Goal: Information Seeking & Learning: Understand process/instructions

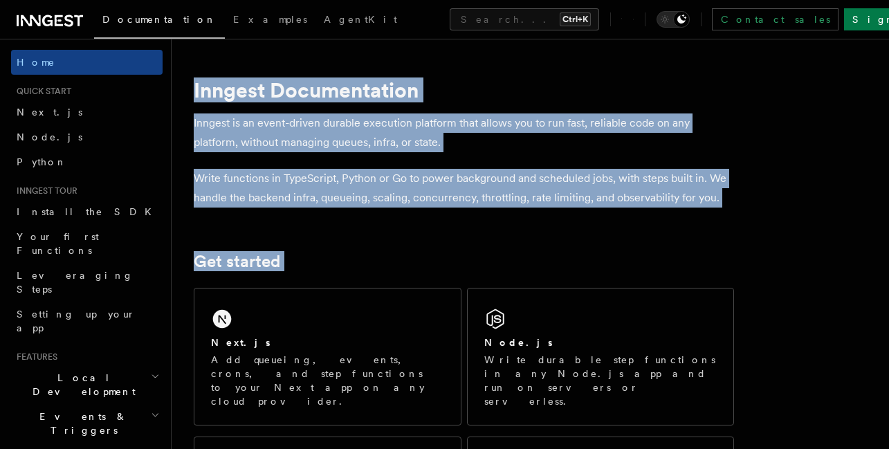
drag, startPoint x: 0, startPoint y: 0, endPoint x: 411, endPoint y: 72, distance: 417.4
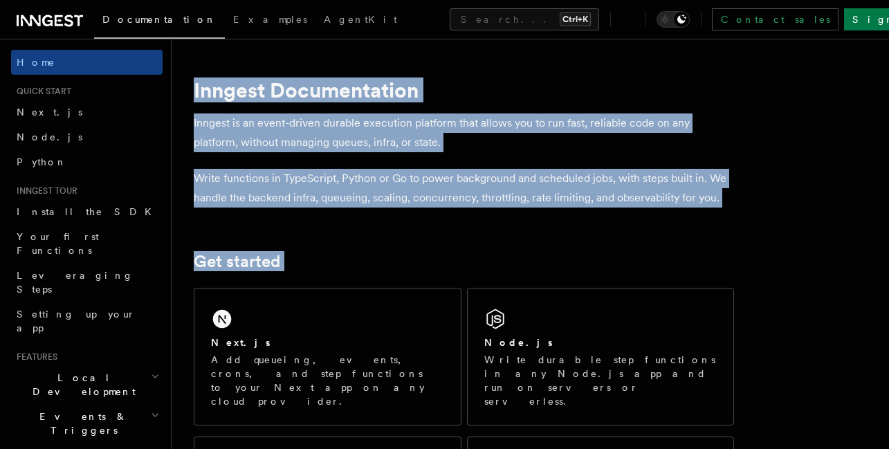
drag, startPoint x: 411, startPoint y: 72, endPoint x: 439, endPoint y: 241, distance: 171.1
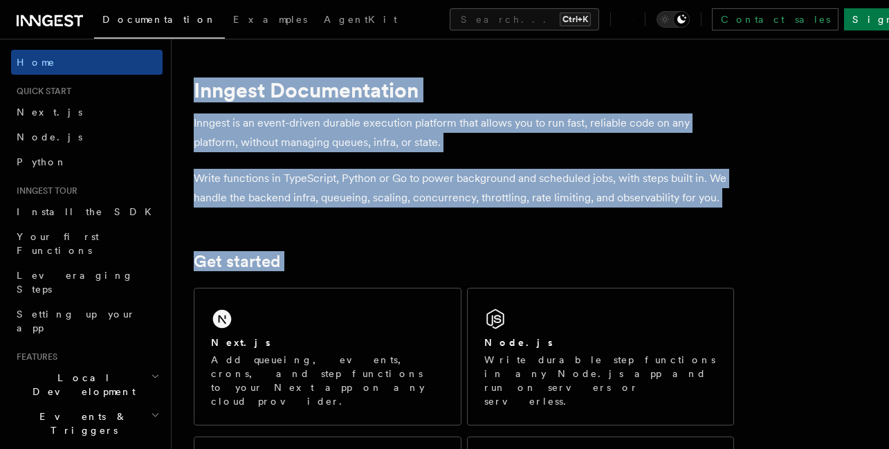
drag, startPoint x: 439, startPoint y: 241, endPoint x: 489, endPoint y: 78, distance: 171.0
click at [489, 78] on h1 "Inngest Documentation" at bounding box center [464, 90] width 541 height 25
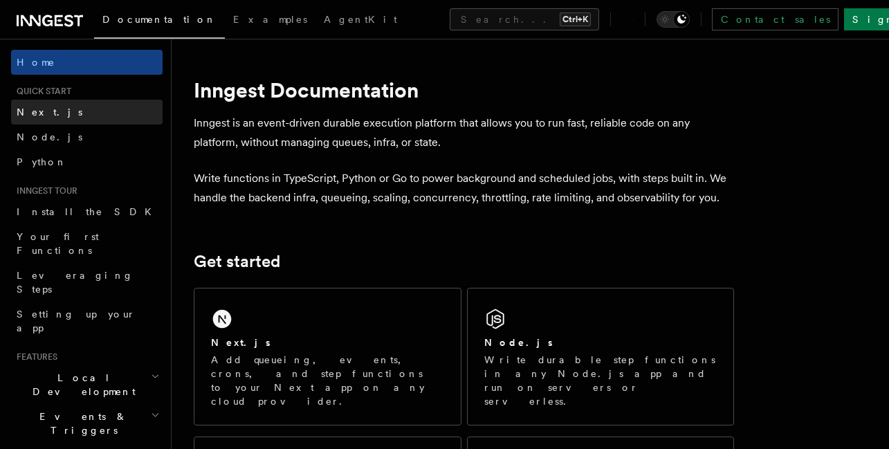
click at [65, 104] on link "Next.js" at bounding box center [87, 112] width 152 height 25
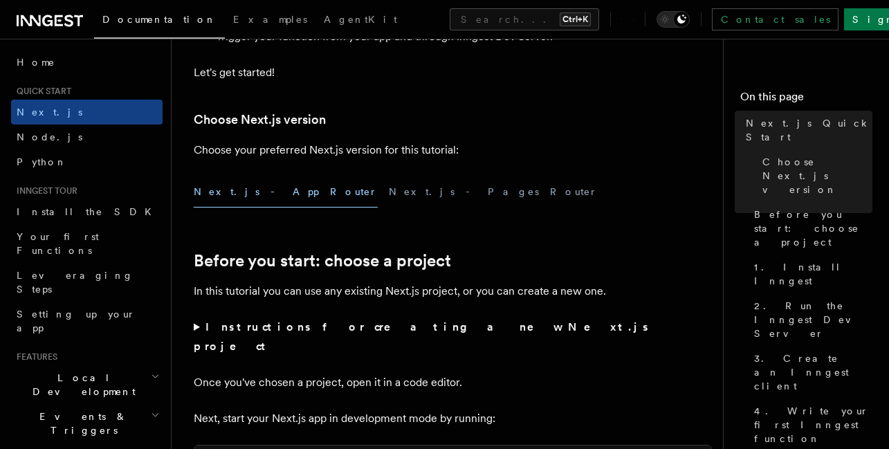
scroll to position [283, 0]
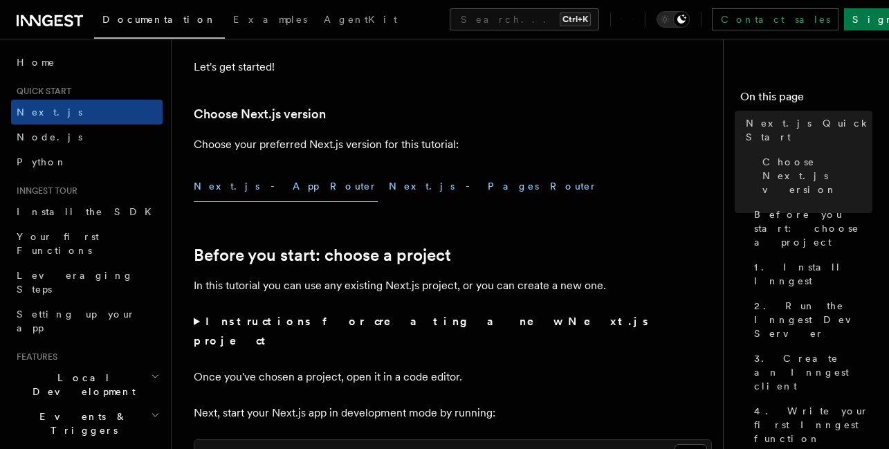
click at [389, 197] on button "Next.js - Pages Router" at bounding box center [493, 186] width 209 height 31
click at [268, 189] on button "Next.js - App Router" at bounding box center [286, 186] width 184 height 31
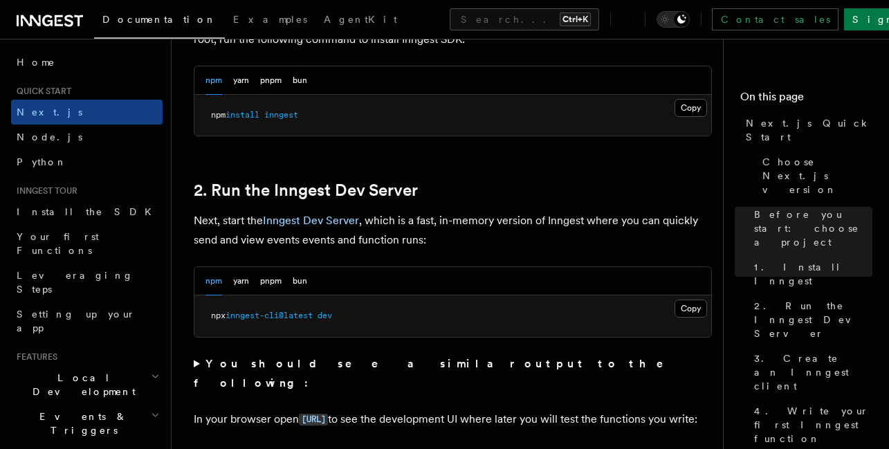
scroll to position [867, 0]
click at [687, 98] on button "Copy Copied" at bounding box center [691, 107] width 33 height 18
click at [476, 180] on h2 "2. Run the Inngest Dev Server" at bounding box center [453, 189] width 518 height 19
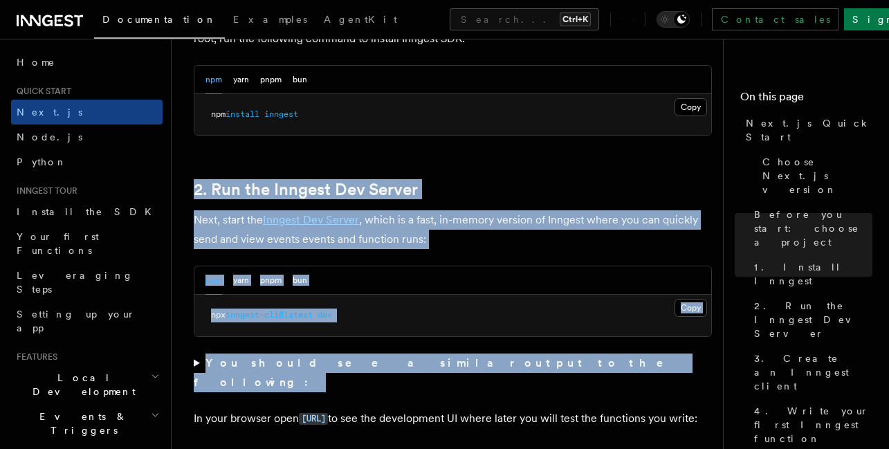
drag, startPoint x: 476, startPoint y: 167, endPoint x: 475, endPoint y: 343, distance: 175.8
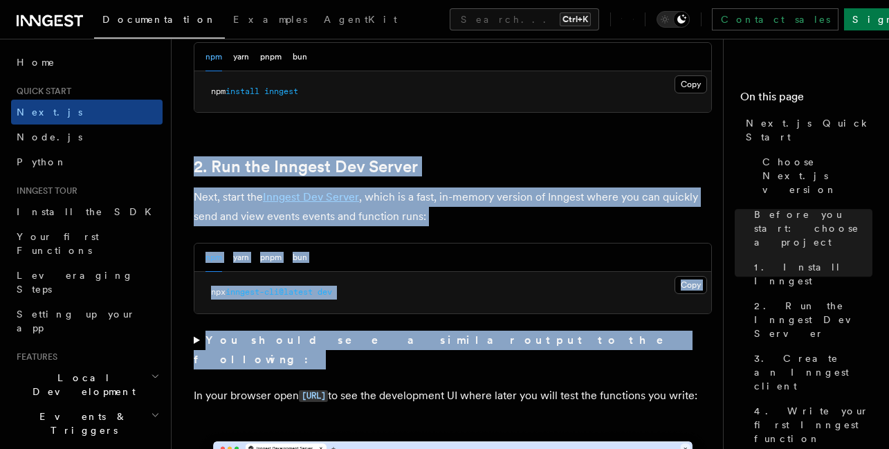
scroll to position [912, 0]
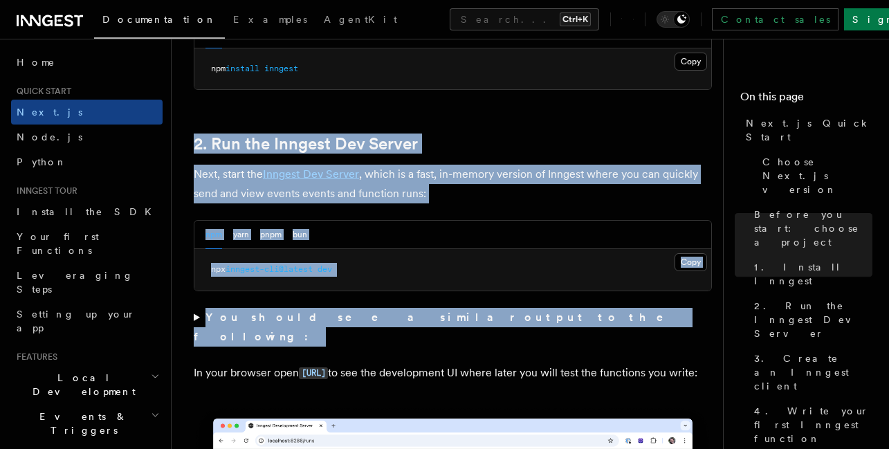
click at [608, 249] on pre "npx inngest-cli@latest dev" at bounding box center [452, 270] width 517 height 42
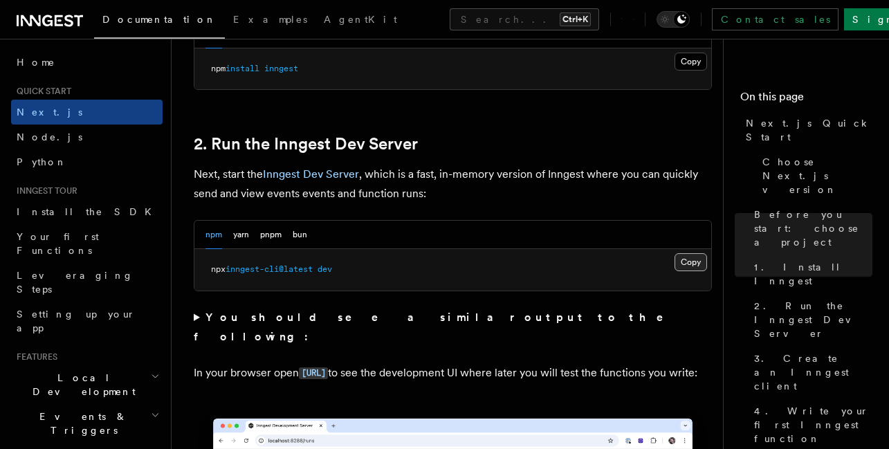
click at [691, 253] on button "Copy Copied" at bounding box center [691, 262] width 33 height 18
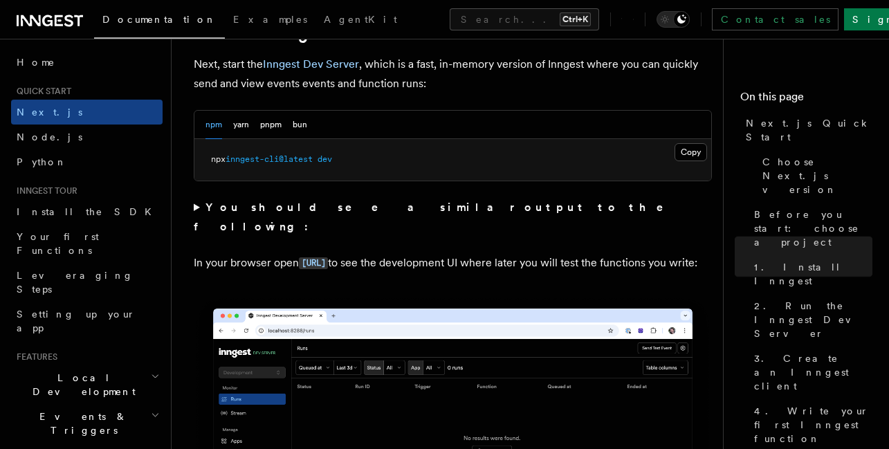
scroll to position [1026, 0]
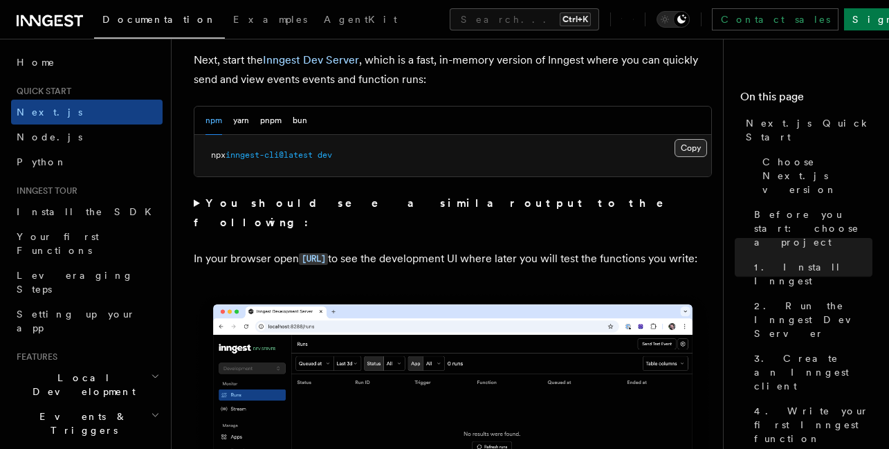
click at [701, 139] on button "Copy Copied" at bounding box center [691, 148] width 33 height 18
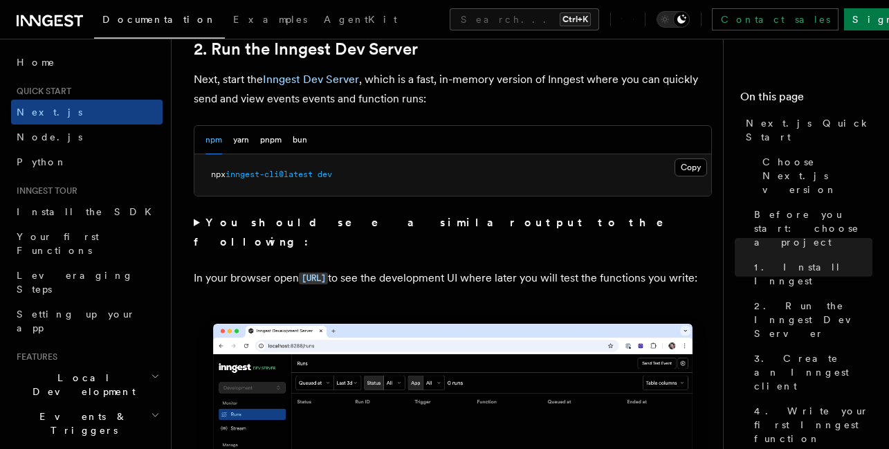
scroll to position [1004, 0]
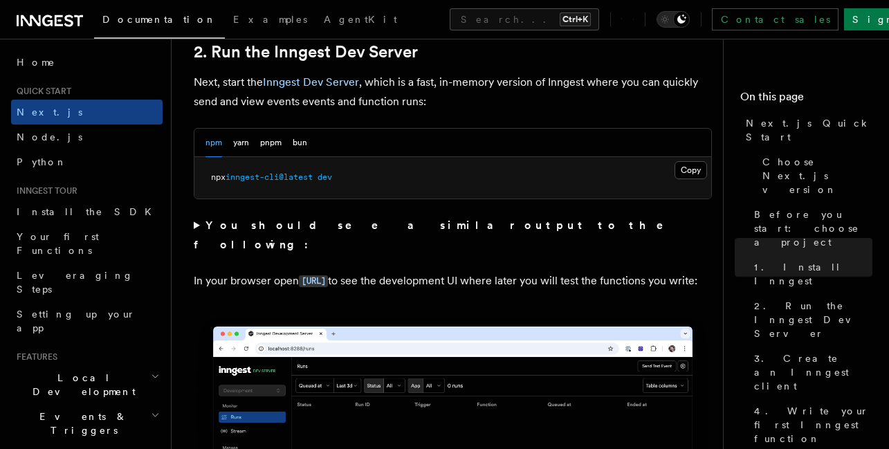
click at [200, 216] on summary "You should see a similar output to the following:" at bounding box center [453, 235] width 518 height 39
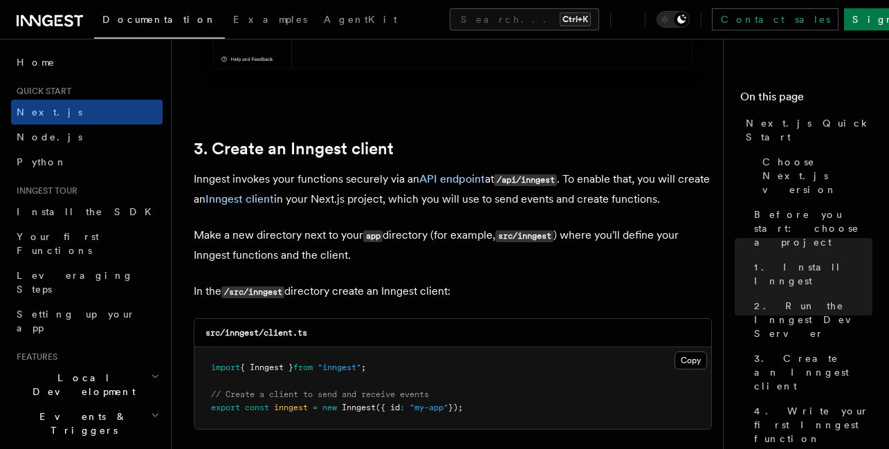
scroll to position [1876, 0]
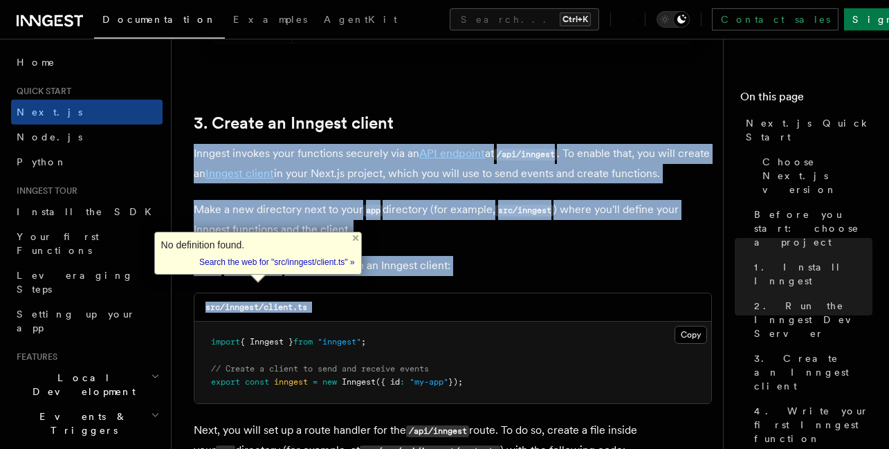
drag, startPoint x: 333, startPoint y: 270, endPoint x: 337, endPoint y: 114, distance: 155.8
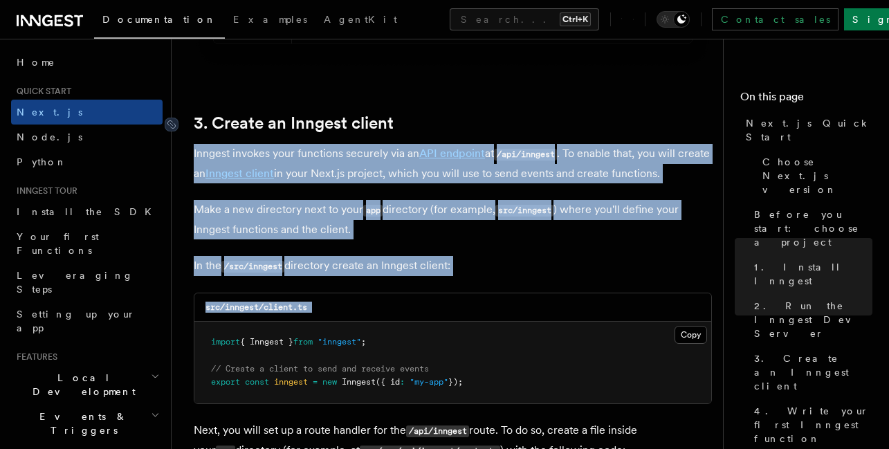
click at [337, 114] on link "3. Create an Inngest client" at bounding box center [294, 123] width 200 height 19
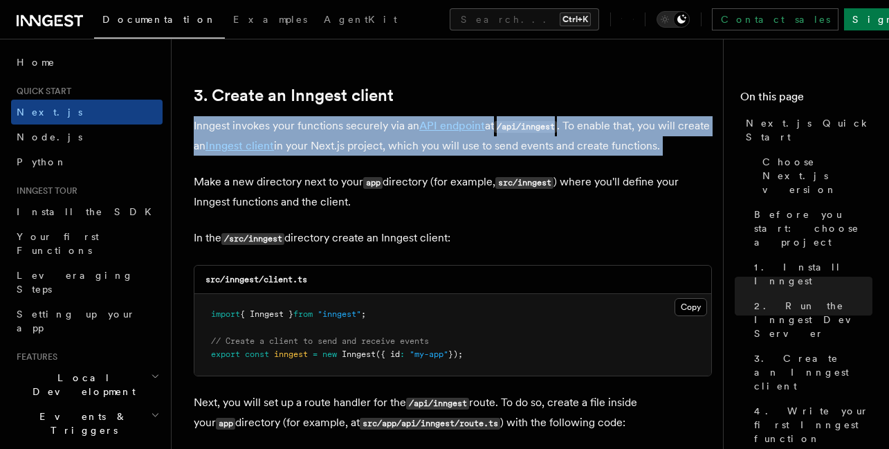
drag, startPoint x: 337, startPoint y: 96, endPoint x: 336, endPoint y: 104, distance: 8.3
click at [336, 116] on p "Inngest invokes your functions securely via an API endpoint at /api/inngest . T…" at bounding box center [453, 135] width 518 height 39
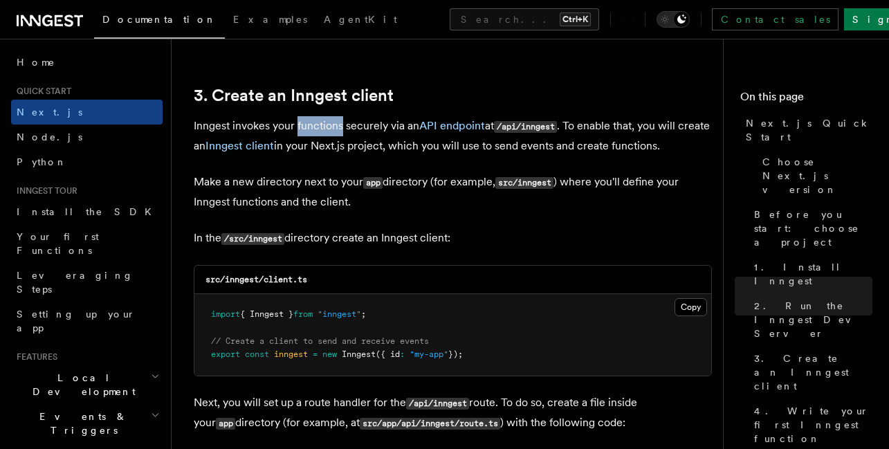
click at [336, 116] on p "Inngest invokes your functions securely via an API endpoint at /api/inngest . T…" at bounding box center [453, 135] width 518 height 39
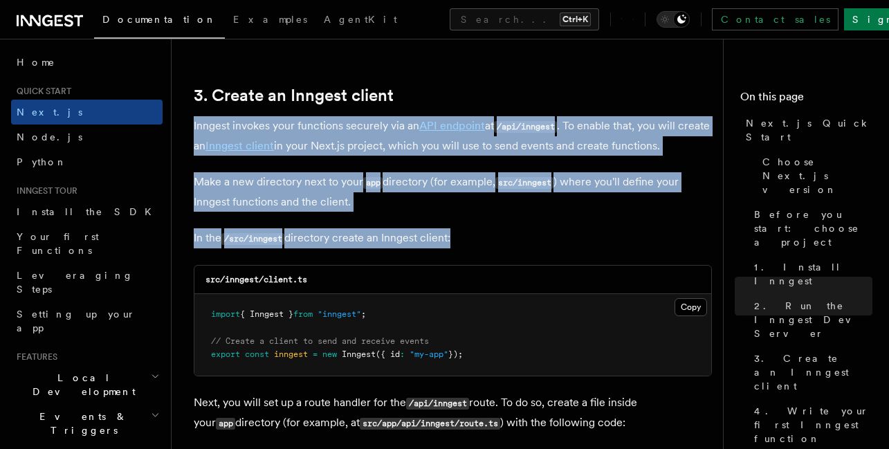
drag, startPoint x: 336, startPoint y: 104, endPoint x: 361, endPoint y: 227, distance: 125.7
click at [361, 228] on p "In the /src/inngest directory create an Inngest client:" at bounding box center [453, 238] width 518 height 20
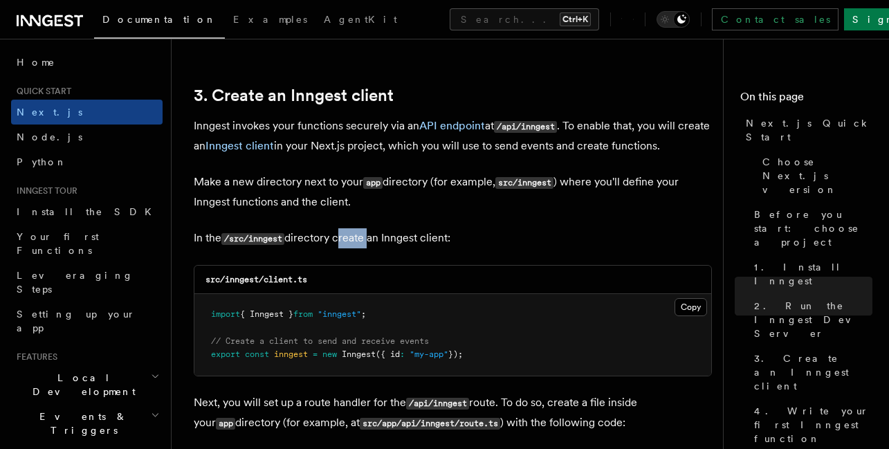
click at [361, 228] on p "In the /src/inngest directory create an Inngest client:" at bounding box center [453, 238] width 518 height 20
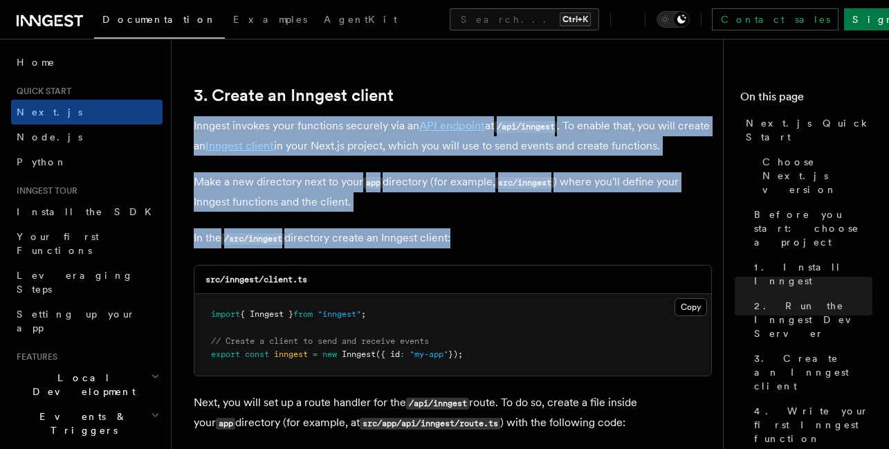
drag, startPoint x: 361, startPoint y: 227, endPoint x: 360, endPoint y: 121, distance: 105.9
click at [360, 121] on p "Inngest invokes your functions securely via an API endpoint at /api/inngest . T…" at bounding box center [453, 135] width 518 height 39
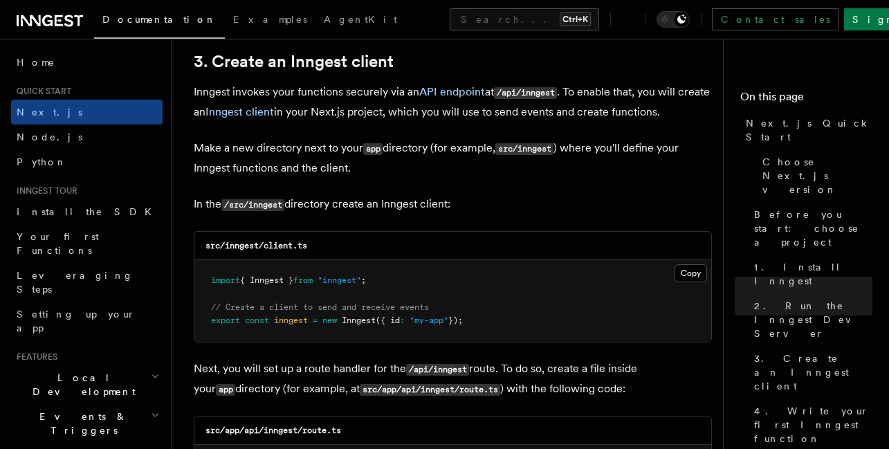
scroll to position [1939, 0]
click at [247, 240] on code "src/inngest/client.ts" at bounding box center [257, 245] width 102 height 10
drag, startPoint x: 247, startPoint y: 227, endPoint x: 309, endPoint y: 226, distance: 61.6
click at [307, 240] on code "src/inngest/client.ts" at bounding box center [257, 245] width 102 height 10
copy code "inngest/client.ts"
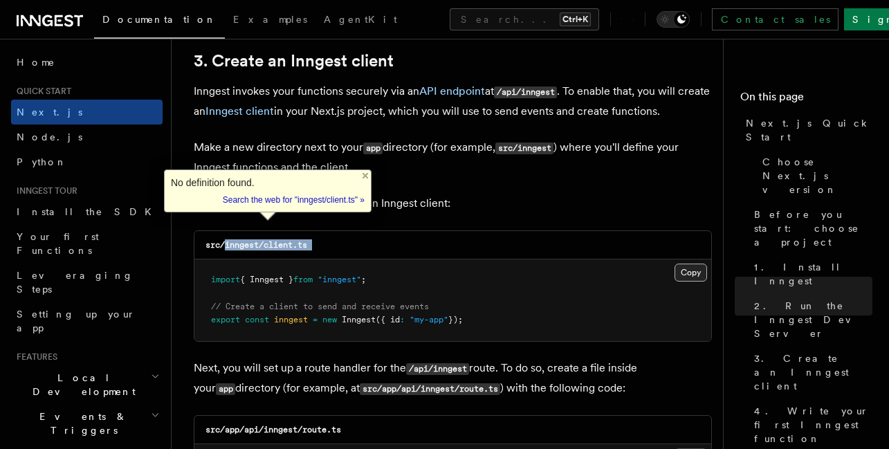
click at [703, 264] on button "Copy Copied" at bounding box center [691, 273] width 33 height 18
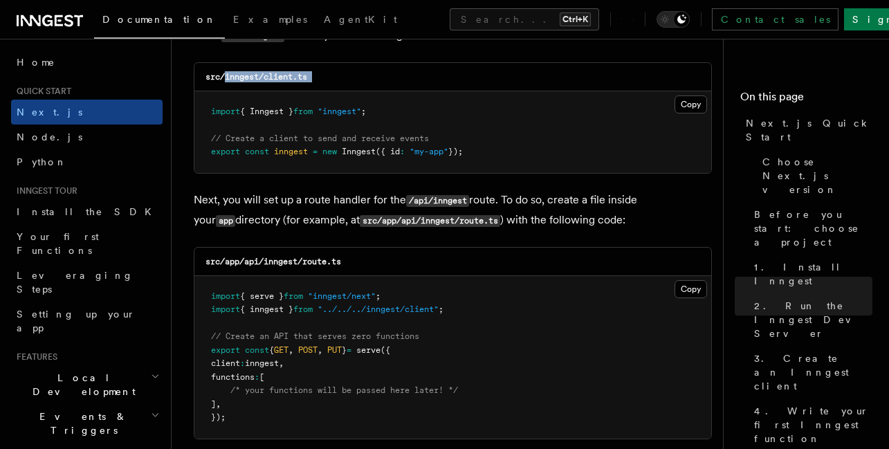
scroll to position [2110, 0]
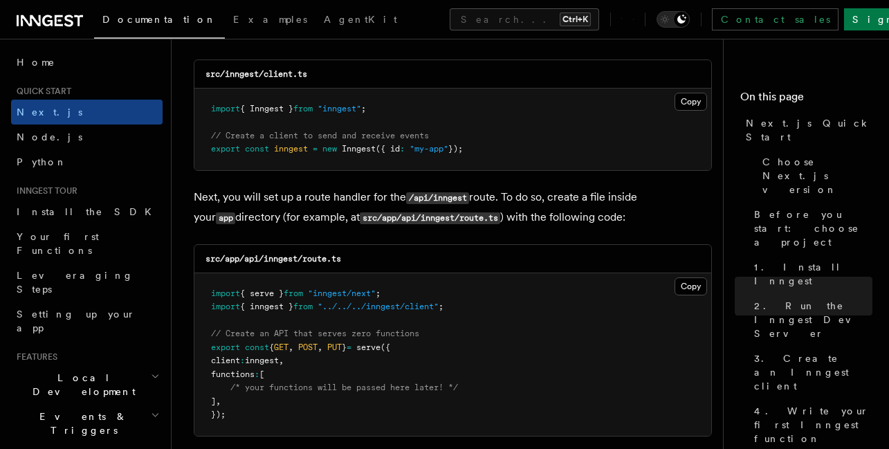
click at [271, 254] on code "src/app/api/inngest/route.ts" at bounding box center [274, 259] width 136 height 10
drag, startPoint x: 271, startPoint y: 242, endPoint x: 363, endPoint y: 239, distance: 91.4
click at [363, 245] on div "src/app/api/inngest/route.ts" at bounding box center [452, 259] width 517 height 28
copy code "inngest/route.ts"
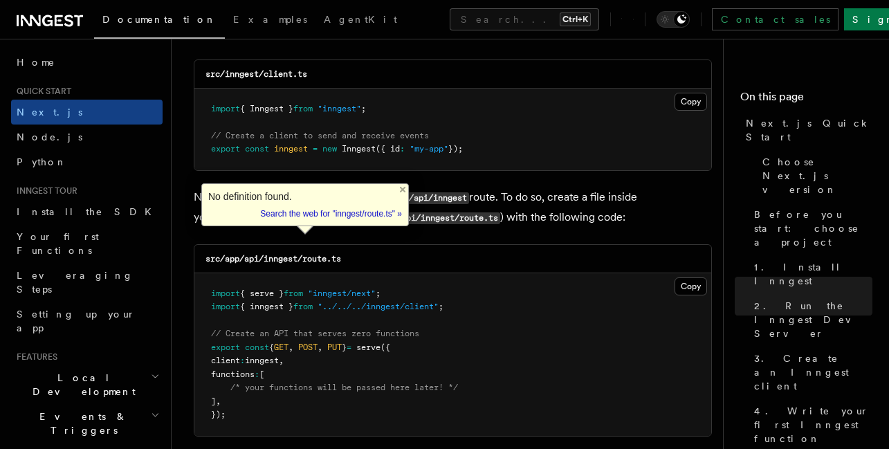
click at [683, 279] on pre "import { serve } from "inngest/next" ; import { inngest } from "../../../innges…" at bounding box center [452, 354] width 517 height 163
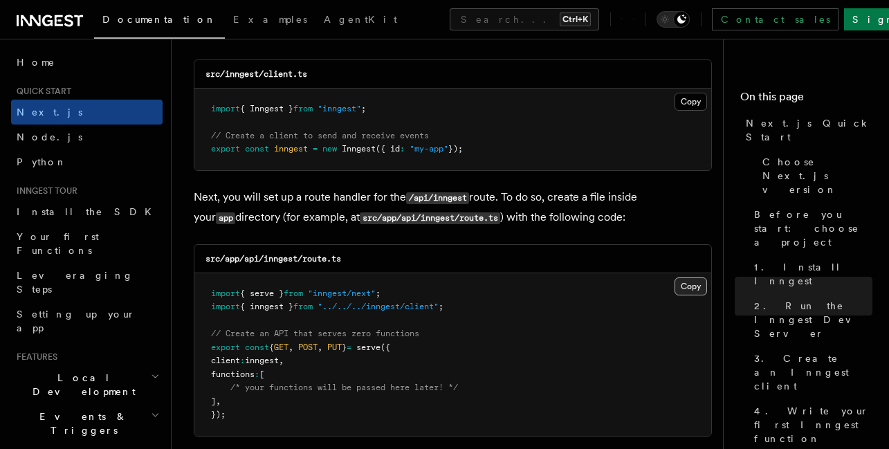
click at [687, 278] on button "Copy Copied" at bounding box center [691, 287] width 33 height 18
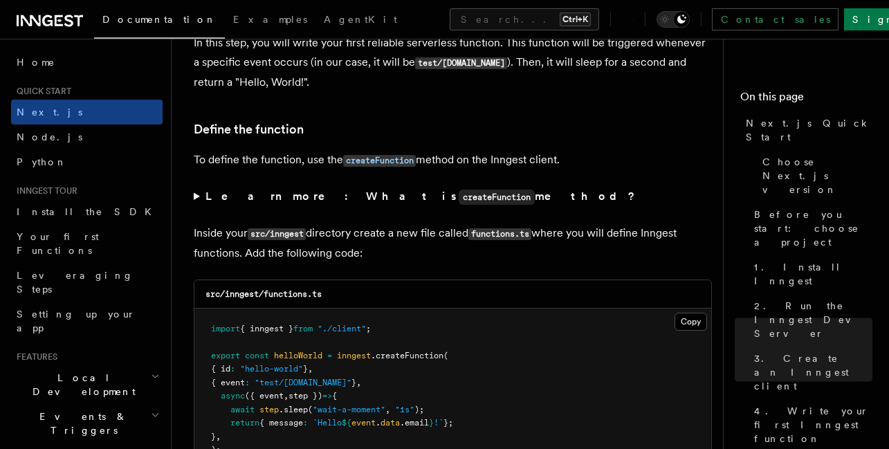
scroll to position [2649, 0]
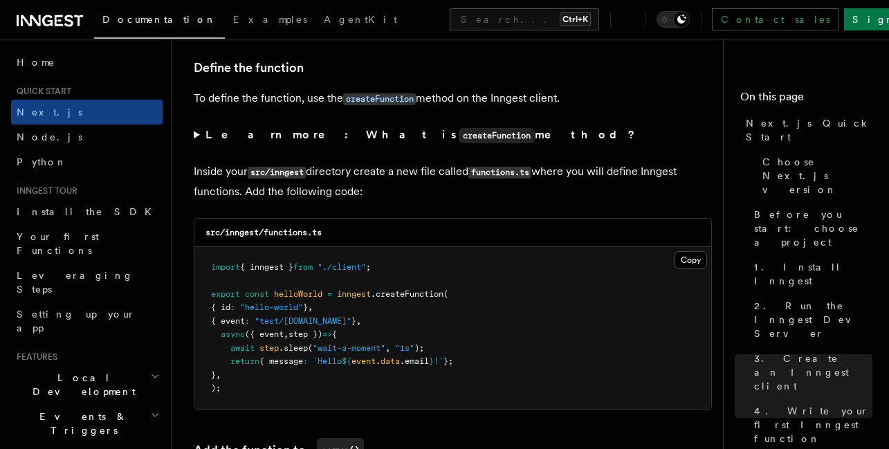
click at [697, 252] on pre "import { inngest } from "./client" ; export const helloWorld = inngest .createF…" at bounding box center [452, 328] width 517 height 163
click at [691, 251] on button "Copy Copied" at bounding box center [691, 260] width 33 height 18
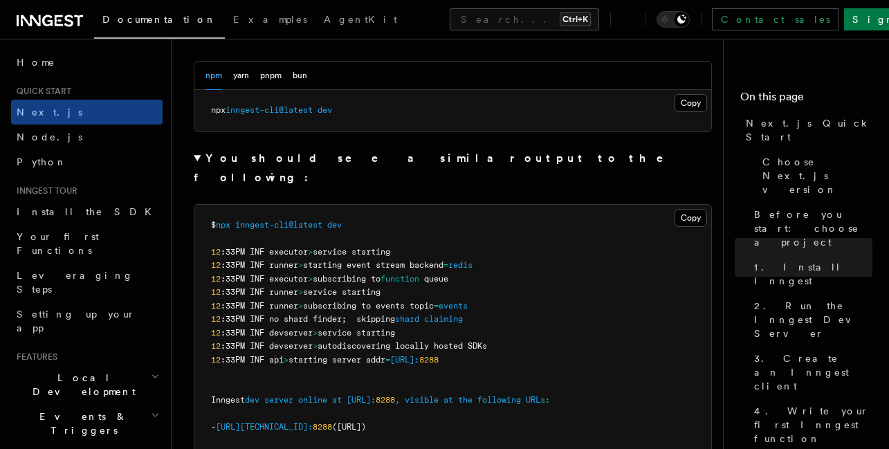
scroll to position [1097, 0]
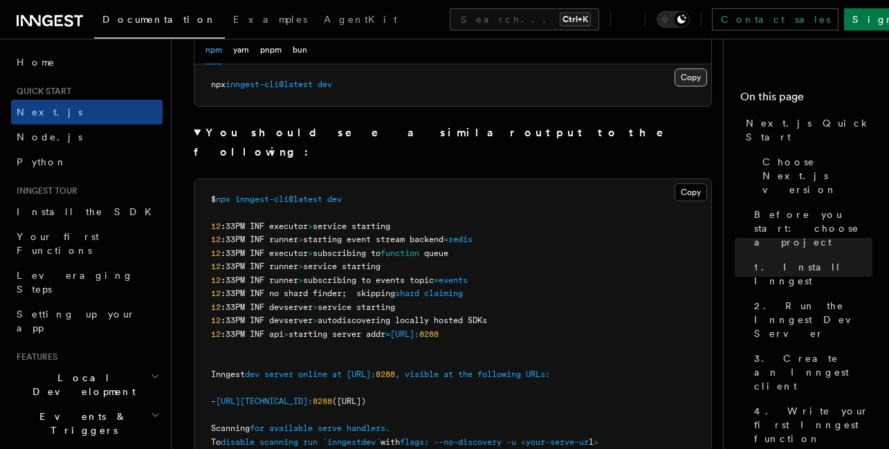
click at [689, 69] on button "Copy Copied" at bounding box center [691, 78] width 33 height 18
click at [437, 126] on strong "You should see a similar output to the following:" at bounding box center [438, 142] width 489 height 33
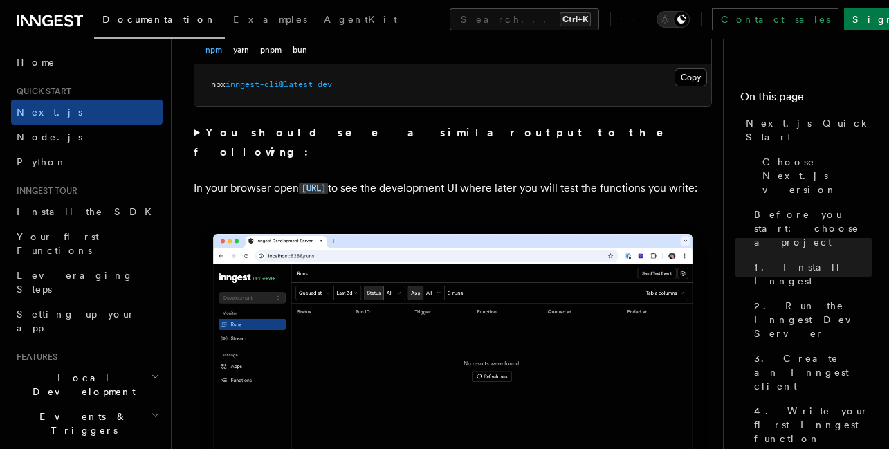
click at [437, 126] on strong "You should see a similar output to the following:" at bounding box center [438, 142] width 489 height 33
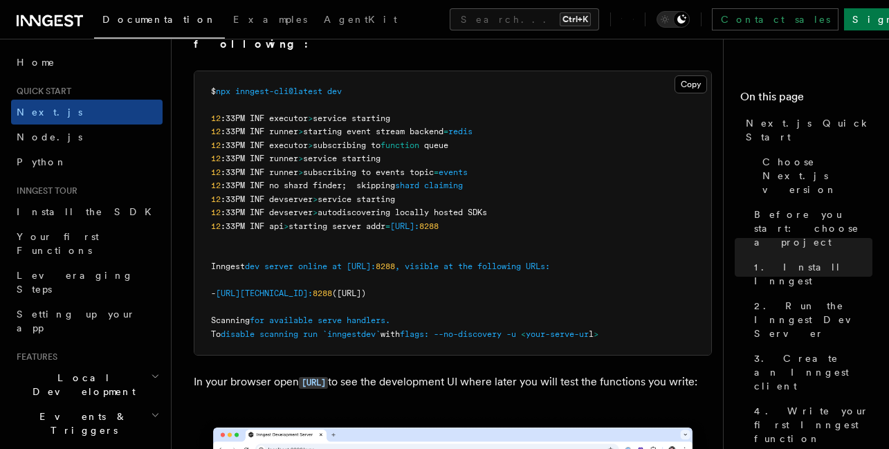
scroll to position [1200, 0]
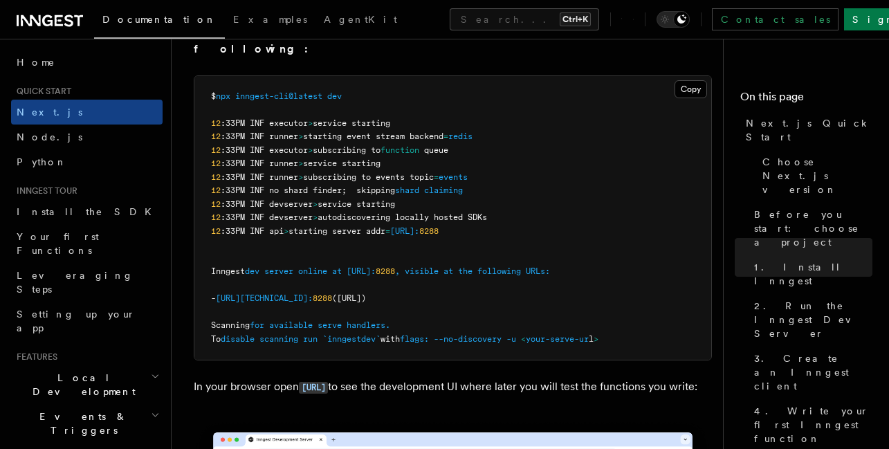
click at [366, 293] on span "(http://localhost:8288)" at bounding box center [349, 298] width 34 height 10
drag, startPoint x: 393, startPoint y: 260, endPoint x: 477, endPoint y: 257, distance: 83.8
click at [366, 293] on span "(http://localhost:8288)" at bounding box center [349, 298] width 34 height 10
copy span "http://localhost:8288"
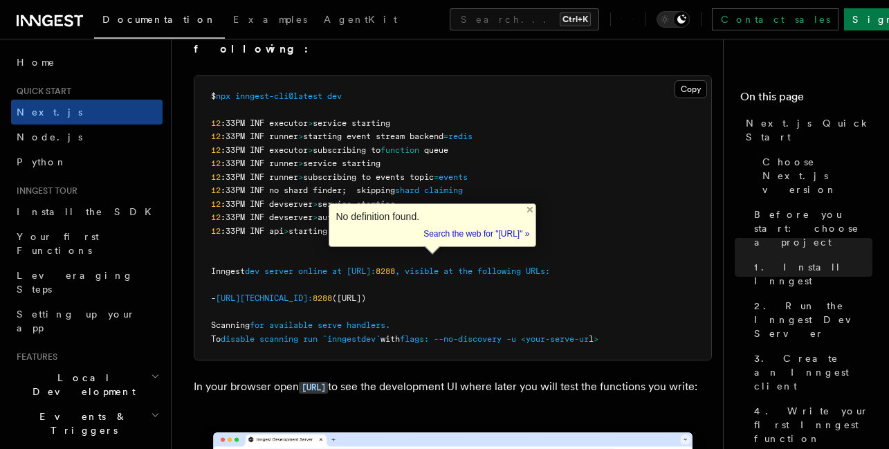
click at [335, 185] on span ":33PM INF no shard finder; skipping" at bounding box center [308, 190] width 174 height 10
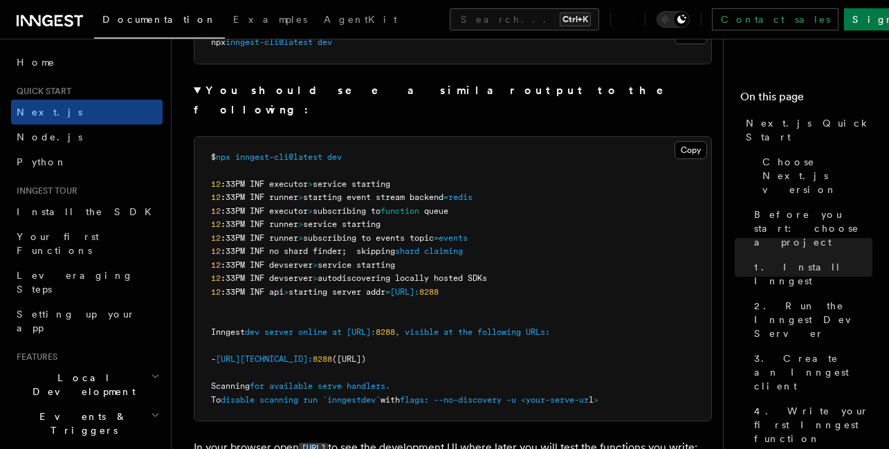
scroll to position [1006, 0]
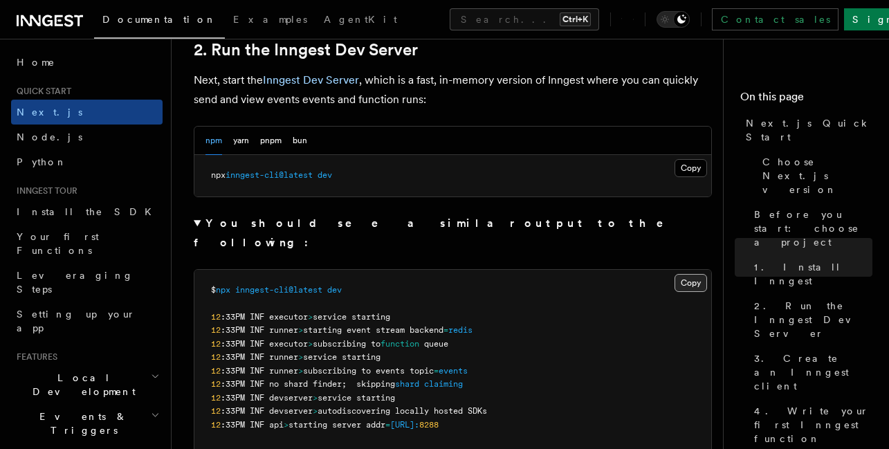
click at [698, 274] on button "Copy Copied" at bounding box center [691, 283] width 33 height 18
click at [691, 270] on pre "$ npx inngest-cli@latest dev 12 :33PM INF executor > service starting 12 :33PM …" at bounding box center [452, 412] width 517 height 284
click at [691, 274] on button "Copy Copied" at bounding box center [691, 283] width 33 height 18
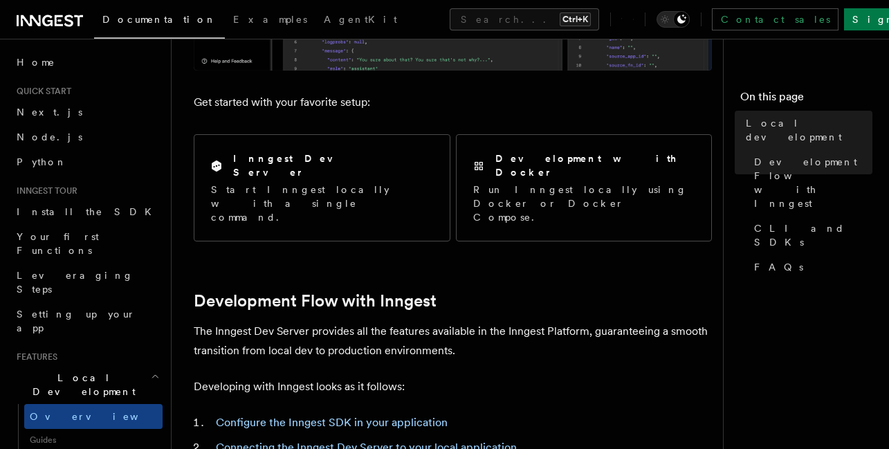
scroll to position [509, 0]
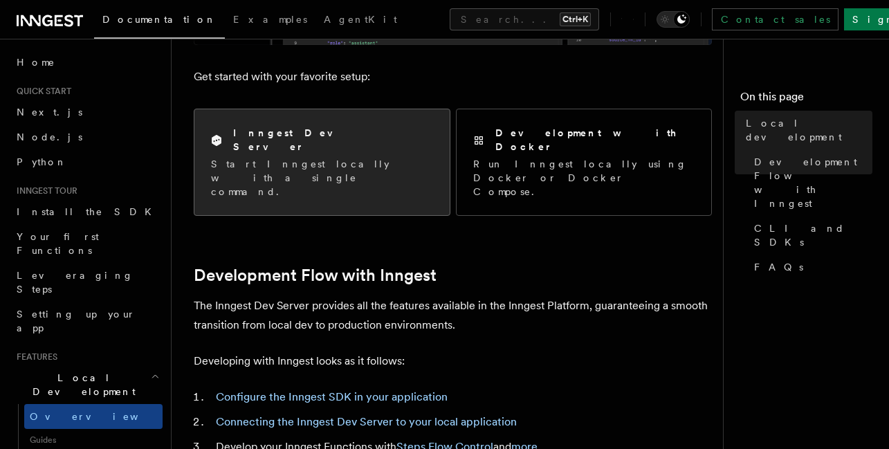
click at [329, 157] on p "Start Inngest locally with a single command." at bounding box center [322, 178] width 222 height 42
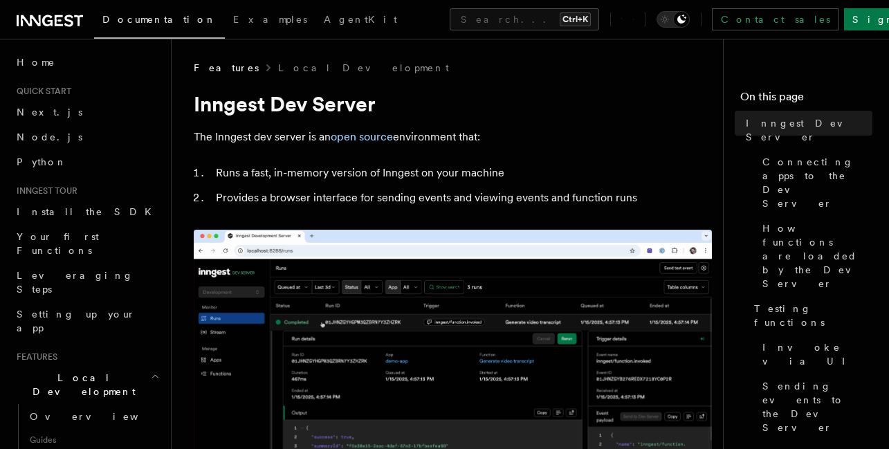
drag, startPoint x: 217, startPoint y: 408, endPoint x: 538, endPoint y: 405, distance: 320.5
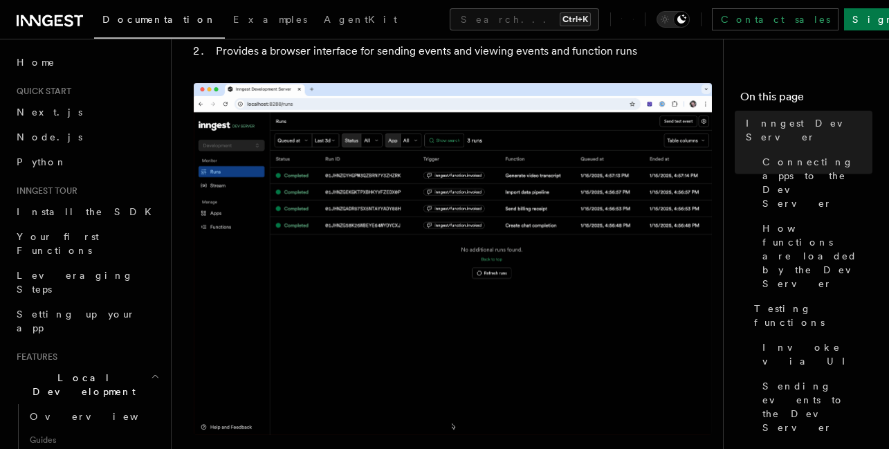
scroll to position [147, 0]
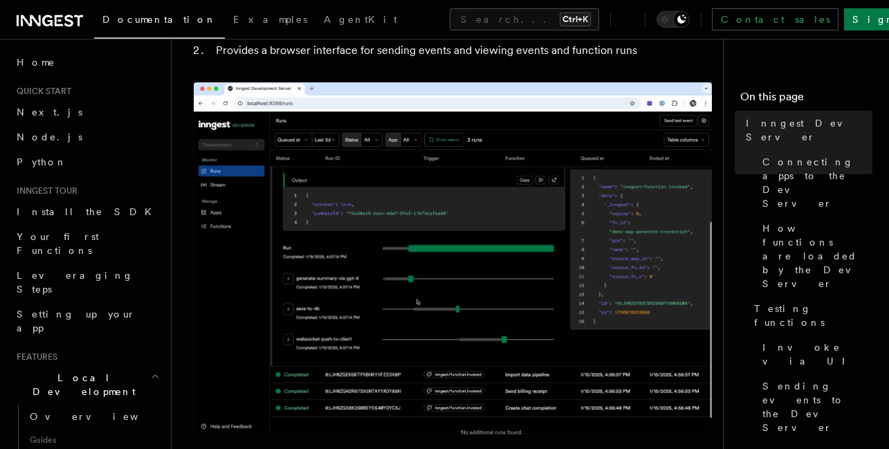
drag, startPoint x: 502, startPoint y: 319, endPoint x: 514, endPoint y: 222, distance: 97.6
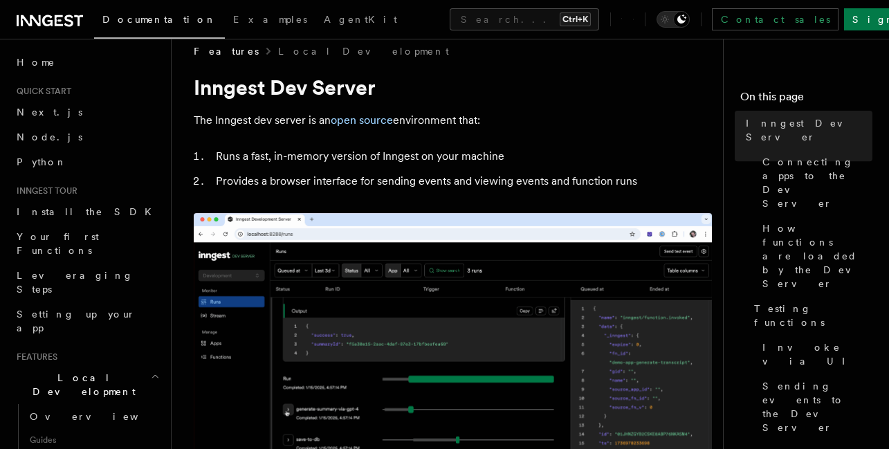
scroll to position [0, 0]
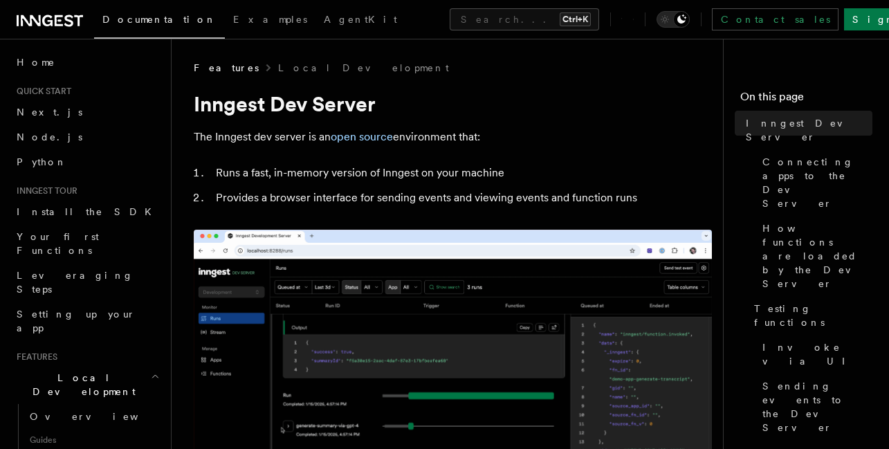
drag, startPoint x: 371, startPoint y: 404, endPoint x: 500, endPoint y: 404, distance: 128.7
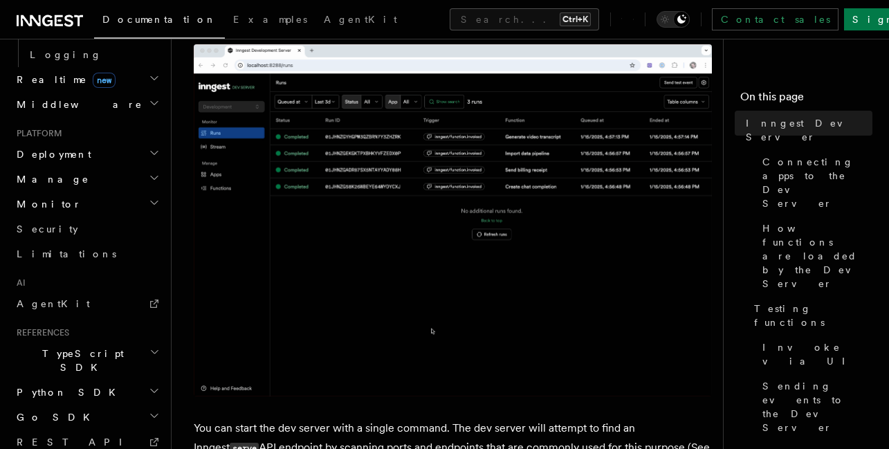
scroll to position [201, 0]
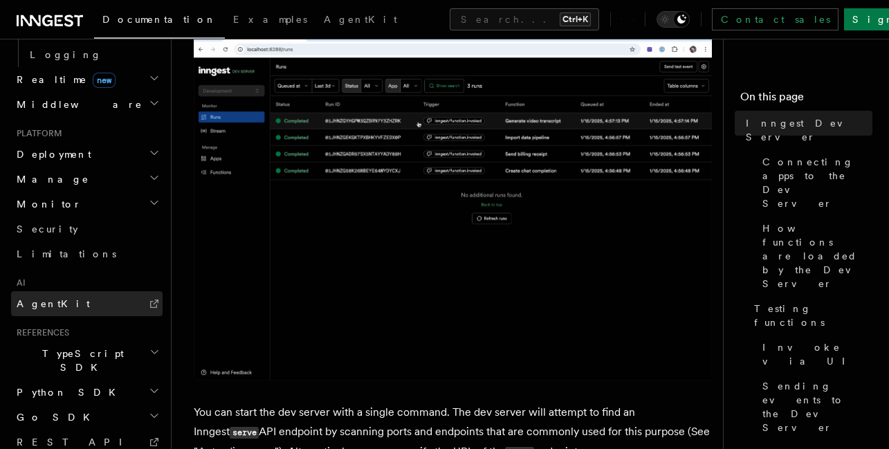
click at [55, 291] on link "AgentKit" at bounding box center [87, 303] width 152 height 25
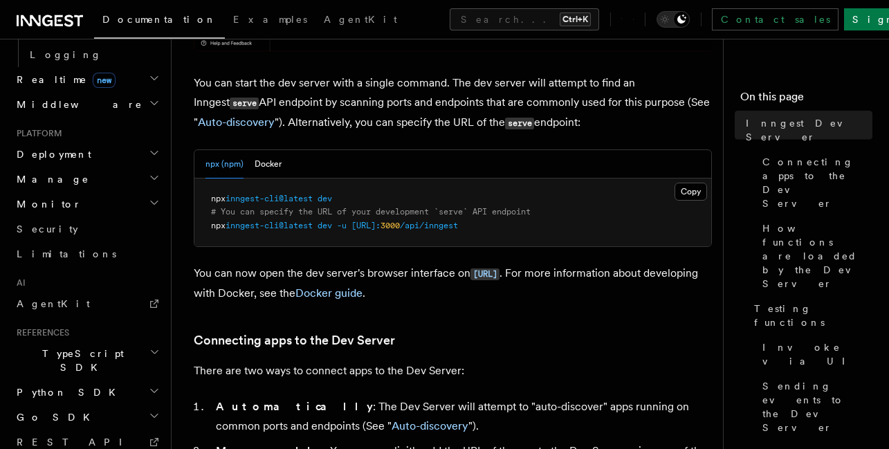
scroll to position [870, 0]
